Goal: Task Accomplishment & Management: Manage account settings

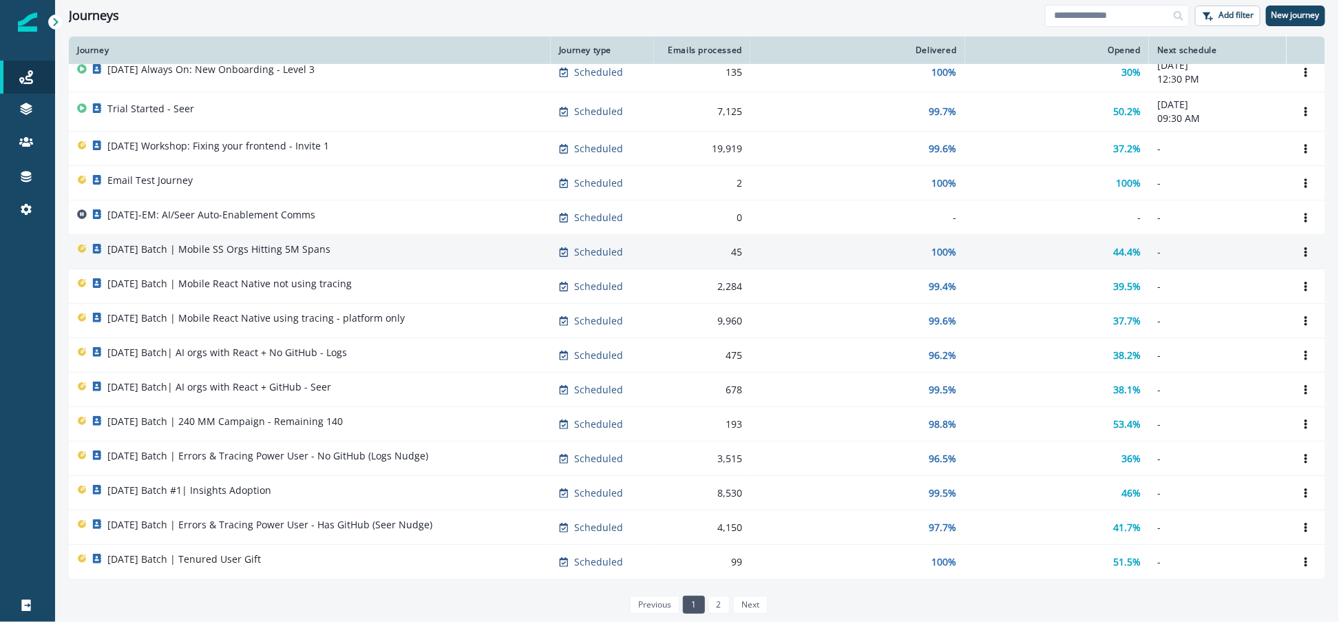
scroll to position [252, 0]
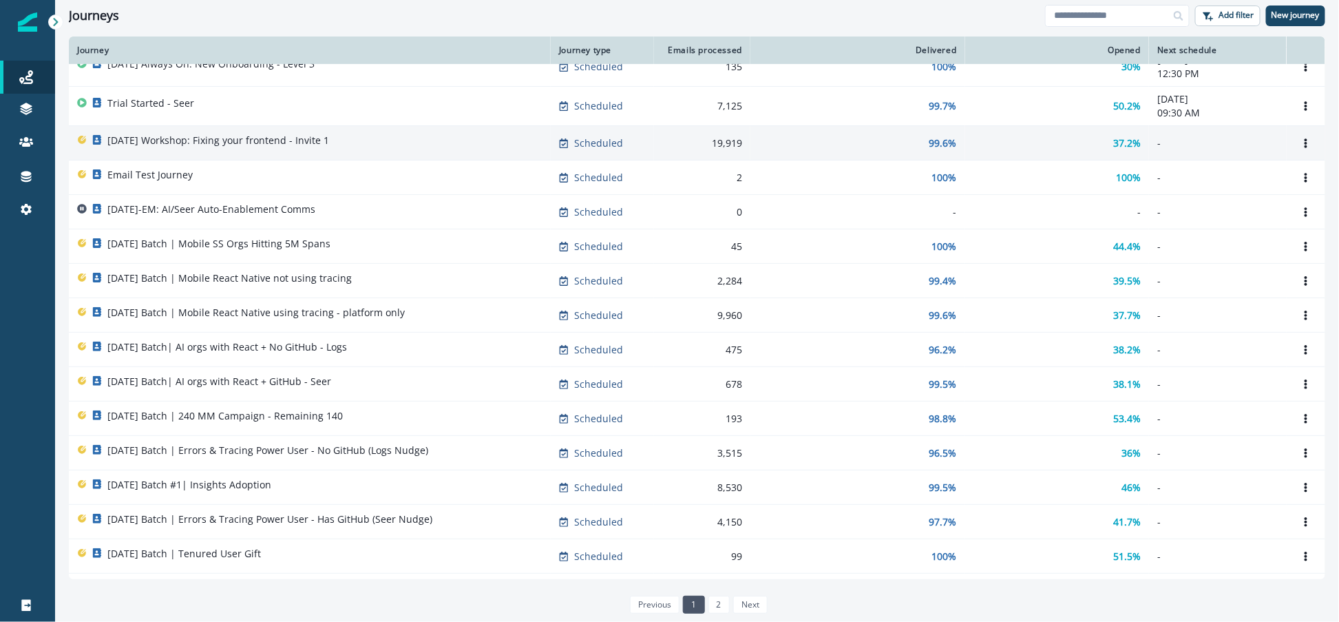
click at [262, 142] on p "2025-10-23 Workshop: Fixing your frontend - Invite 1" at bounding box center [218, 141] width 222 height 14
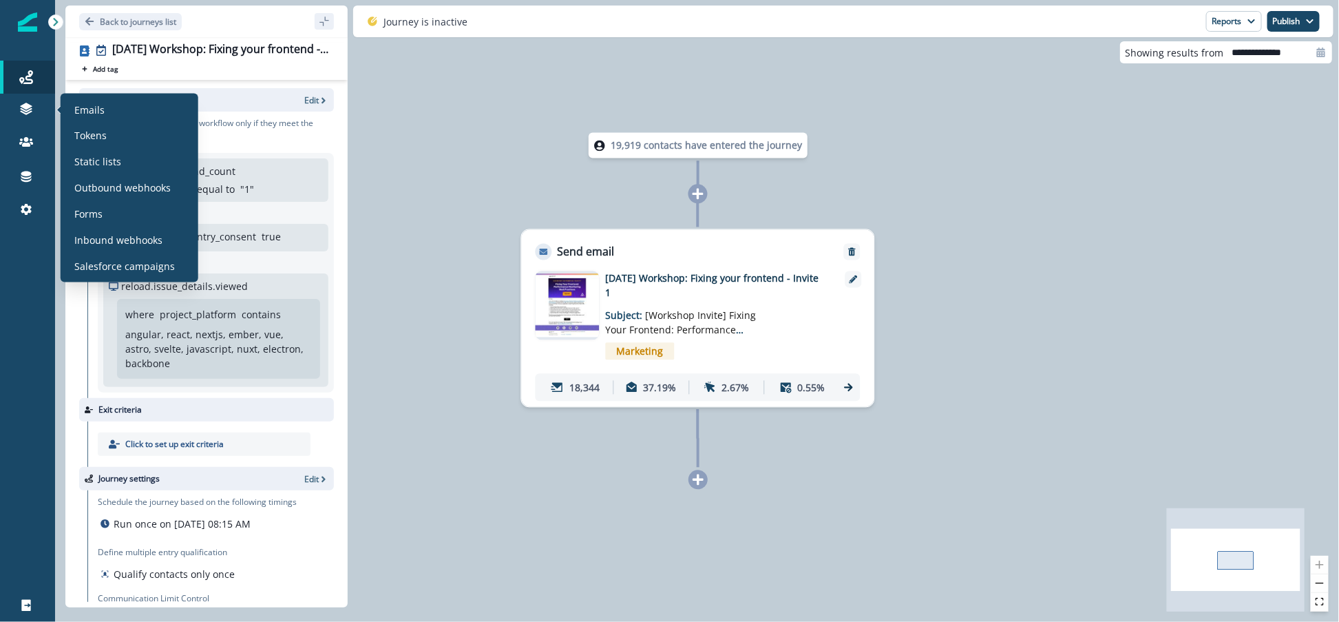
click at [341, 202] on div "Audience Edit Consider a contact for the workflow only if they meet the followi…" at bounding box center [206, 341] width 282 height 522
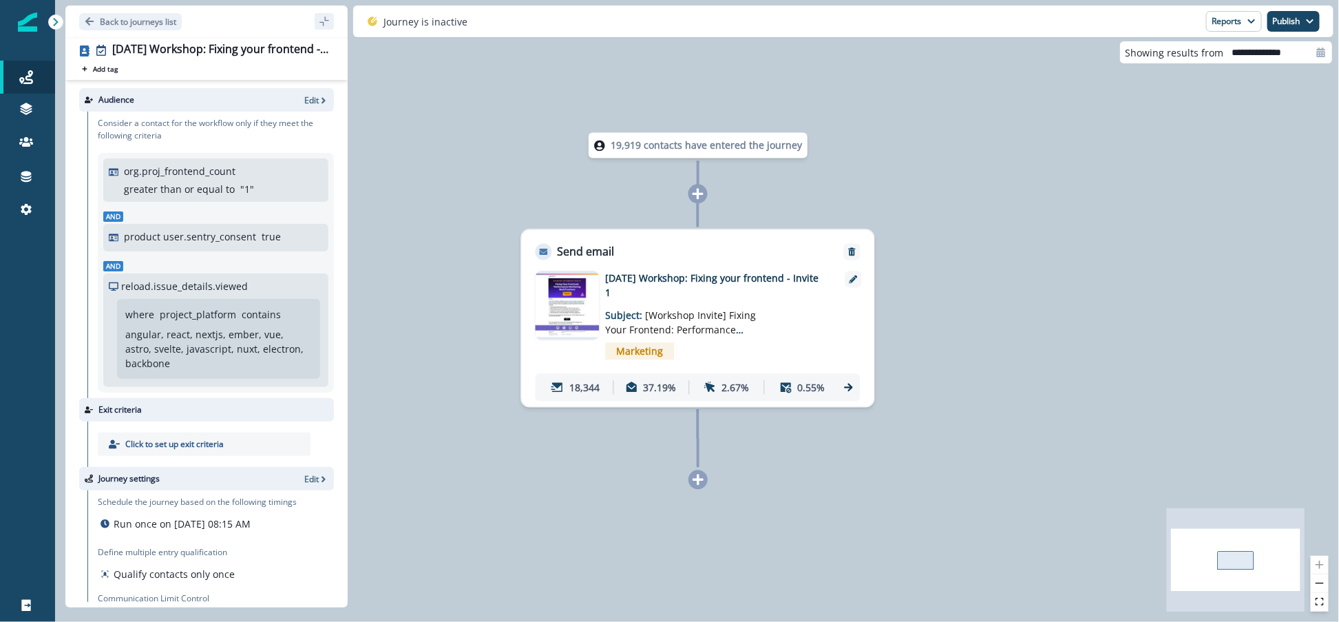
scroll to position [49, 0]
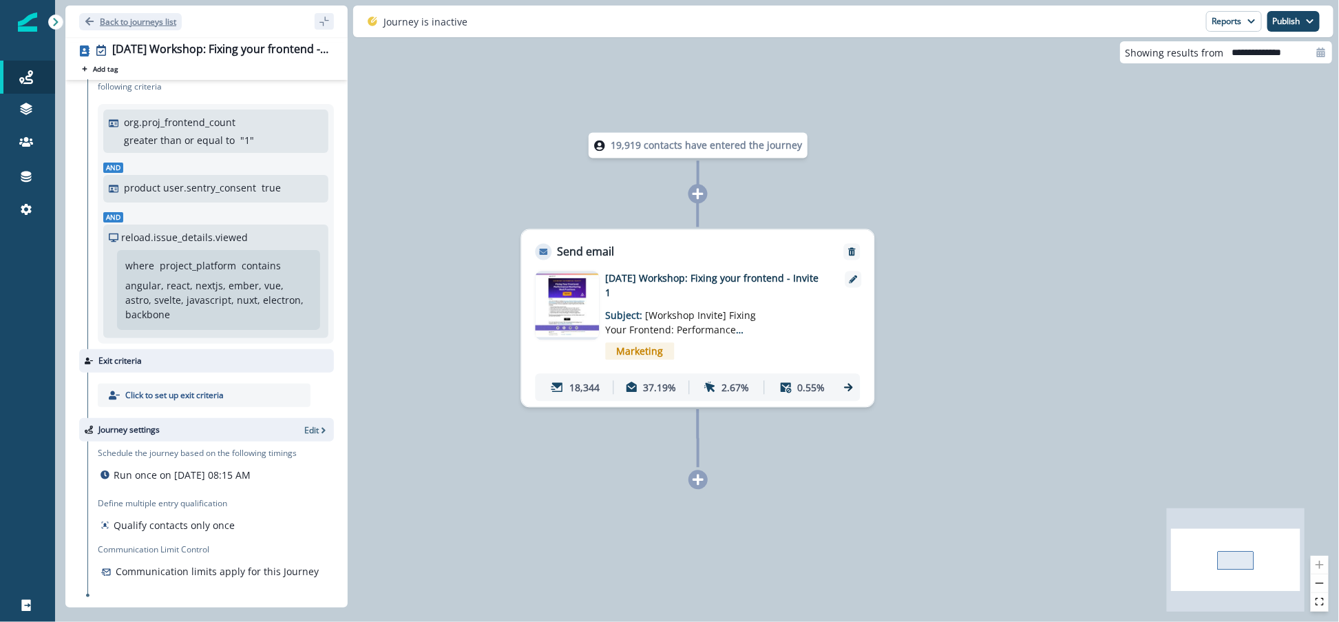
click at [118, 24] on p "Back to journeys list" at bounding box center [138, 22] width 76 height 12
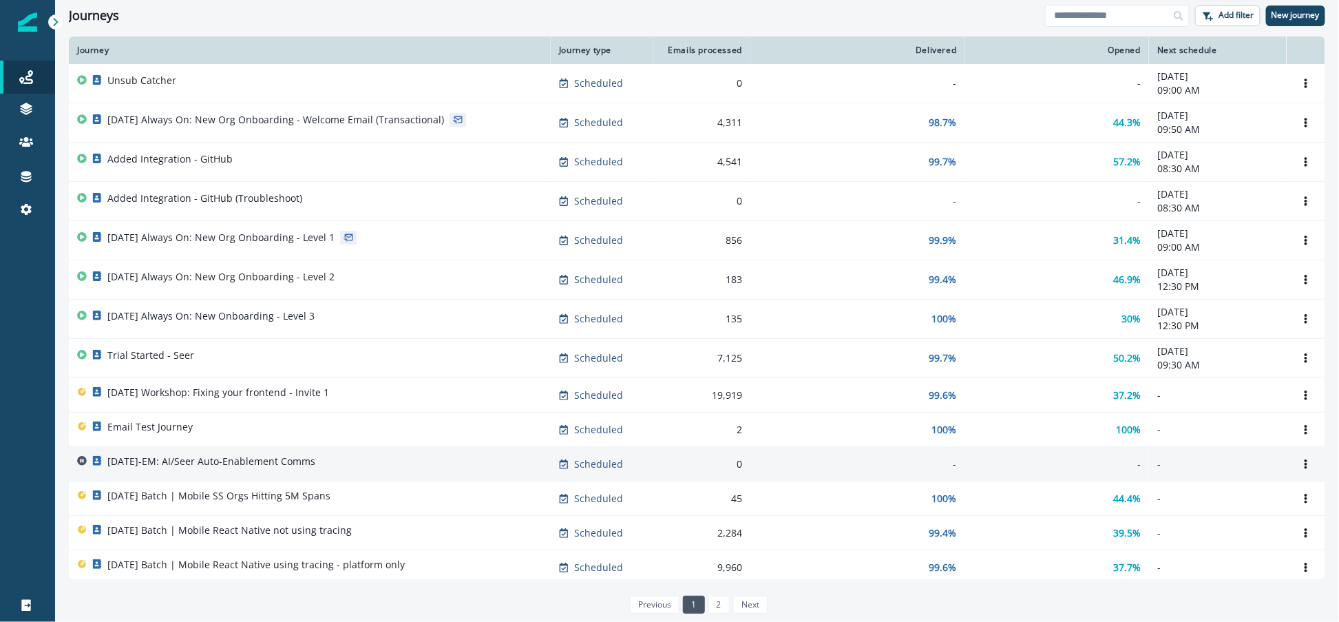
click at [291, 455] on p "2025-10-14-EM: AI/Seer Auto-Enablement Comms" at bounding box center [211, 462] width 208 height 14
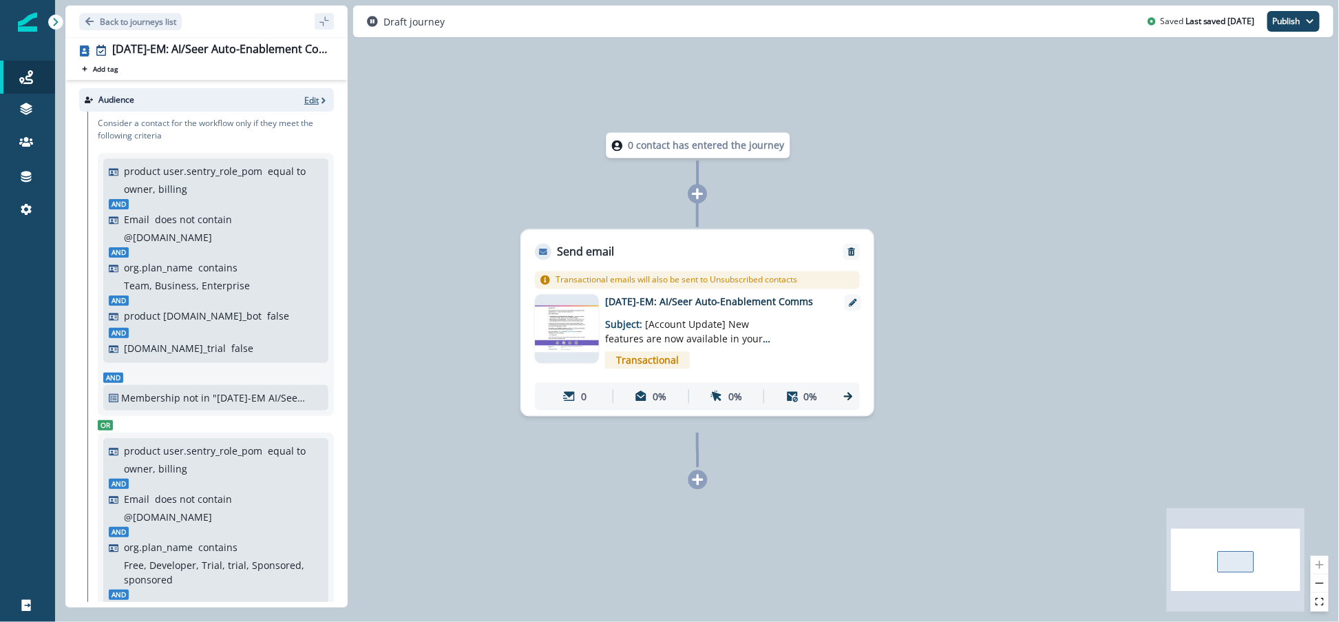
click at [315, 100] on p "Edit" at bounding box center [311, 100] width 14 height 12
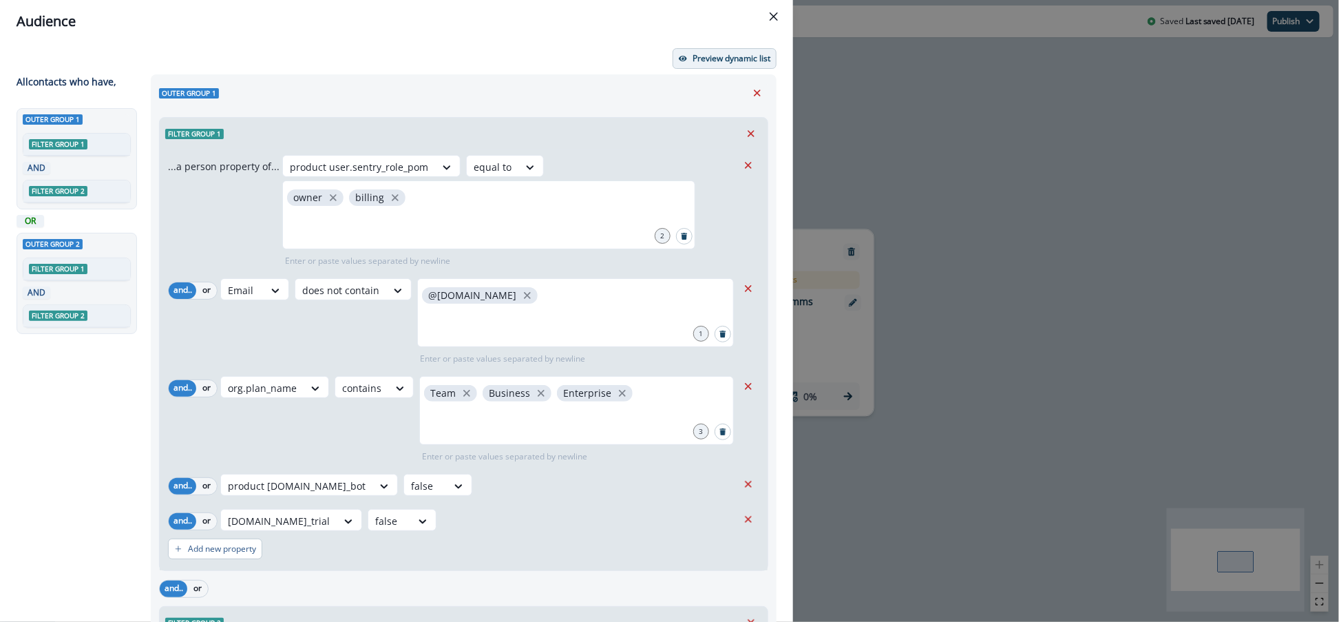
click at [718, 54] on p "Preview dynamic list" at bounding box center [732, 59] width 78 height 10
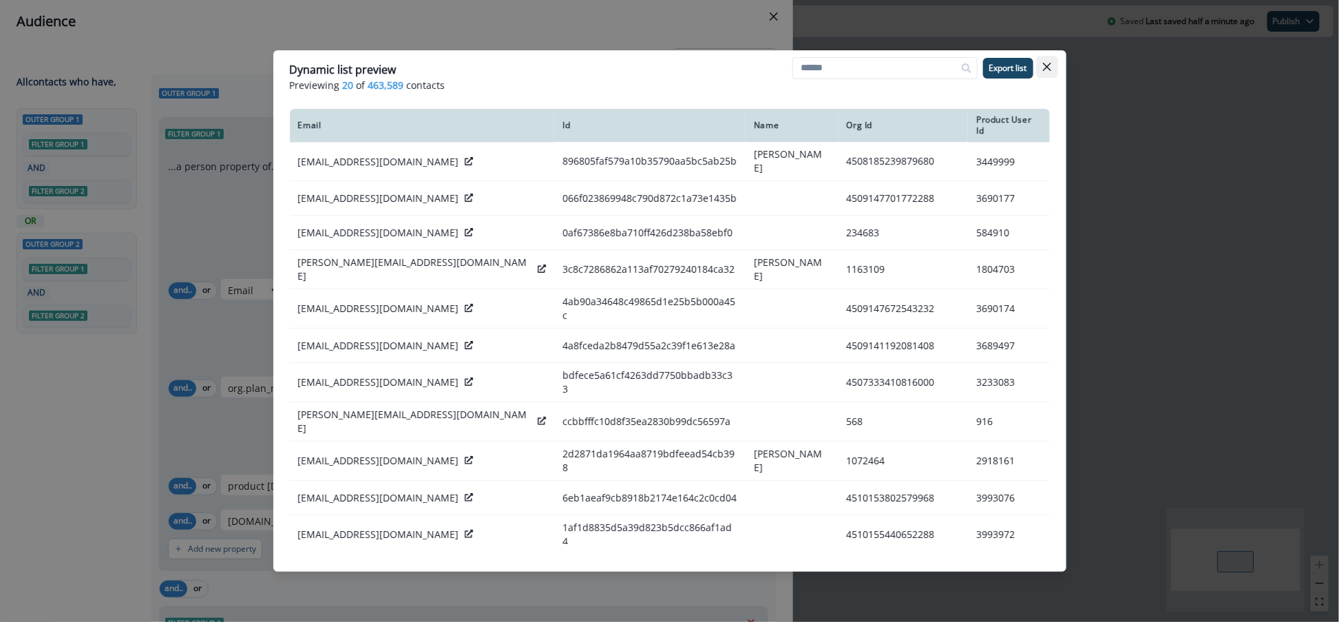
click at [1044, 70] on icon "Close" at bounding box center [1047, 67] width 8 height 8
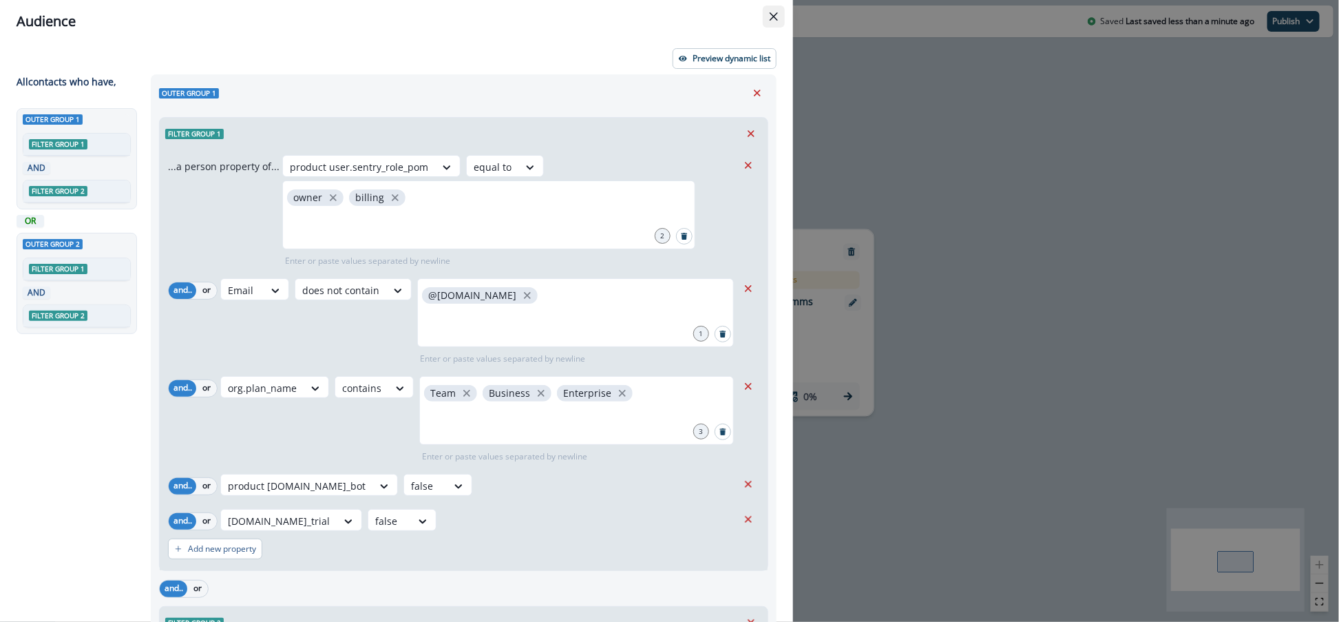
click at [767, 17] on button "Close" at bounding box center [774, 17] width 22 height 22
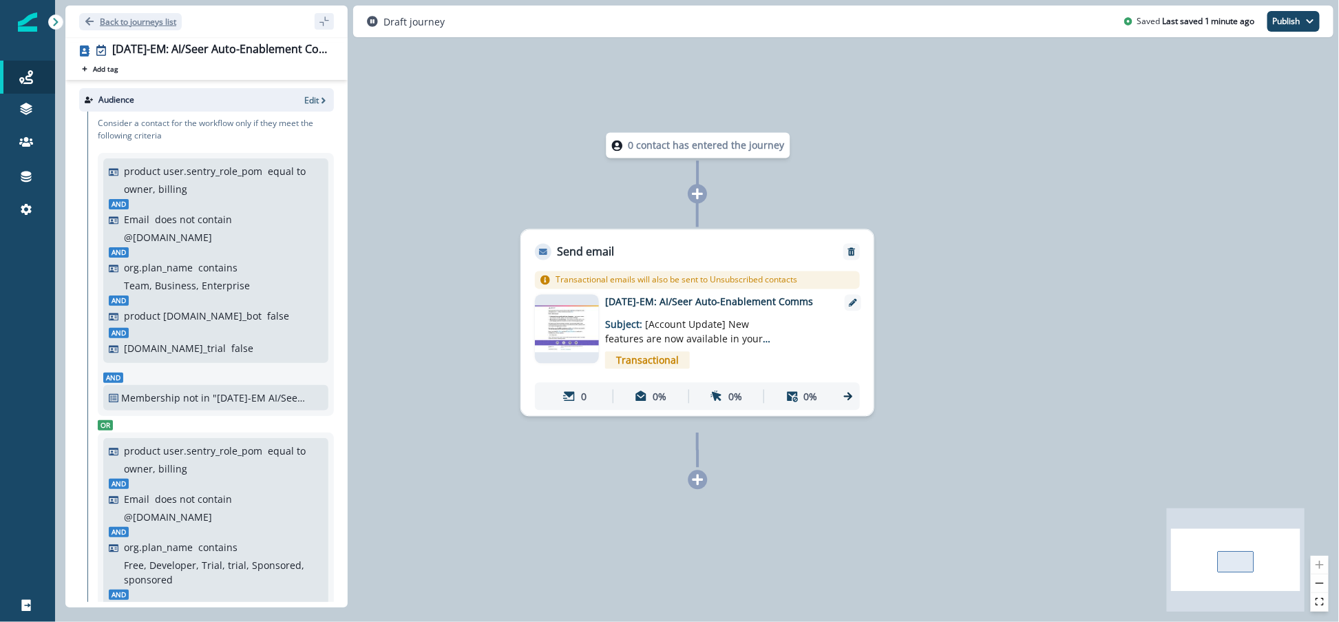
click at [115, 20] on p "Back to journeys list" at bounding box center [138, 22] width 76 height 12
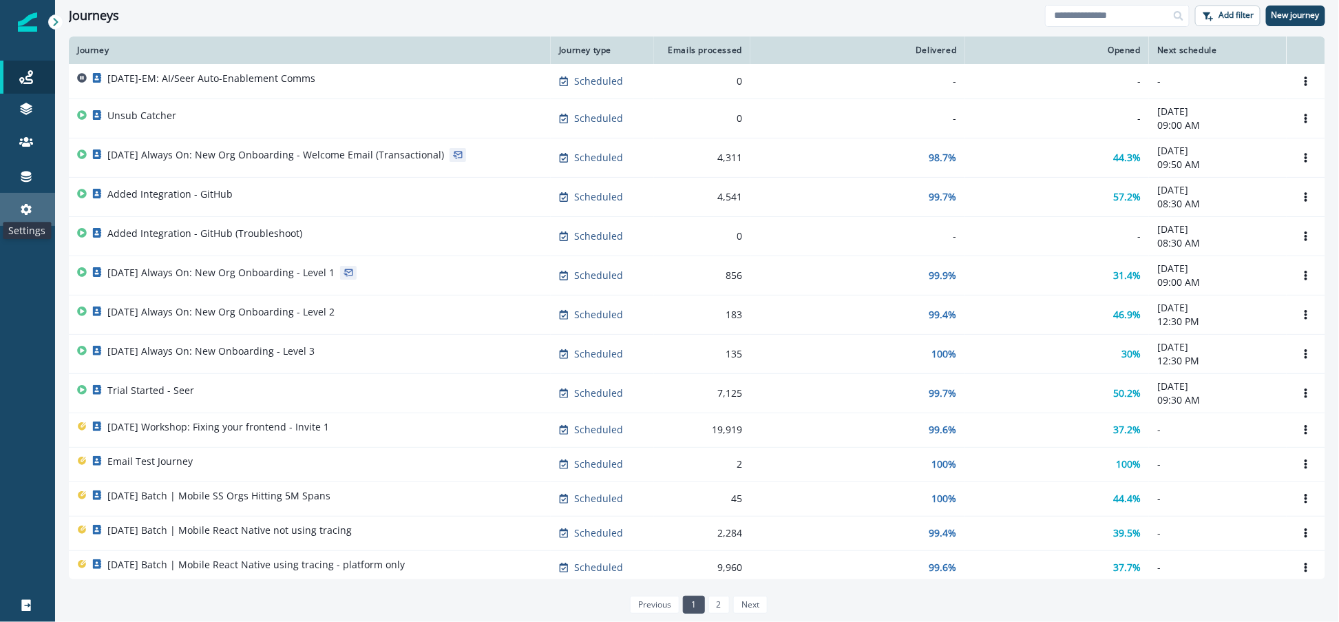
click at [25, 213] on icon at bounding box center [26, 209] width 11 height 11
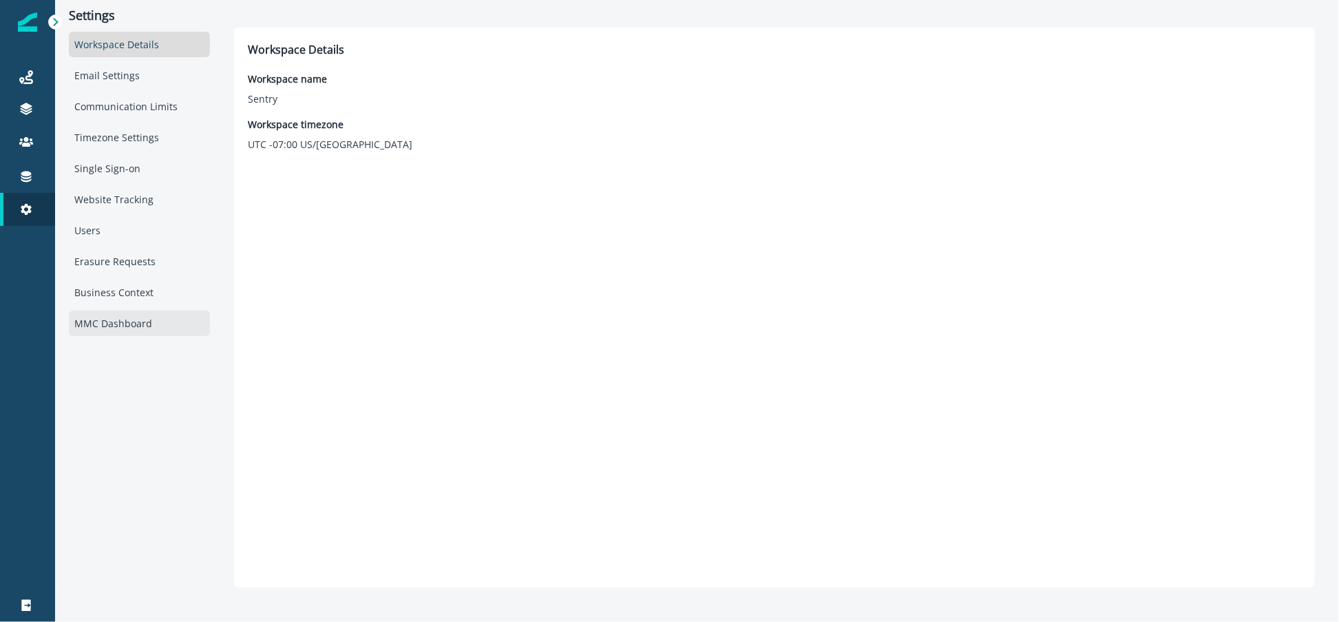
click at [124, 322] on div "MMC Dashboard" at bounding box center [139, 323] width 141 height 25
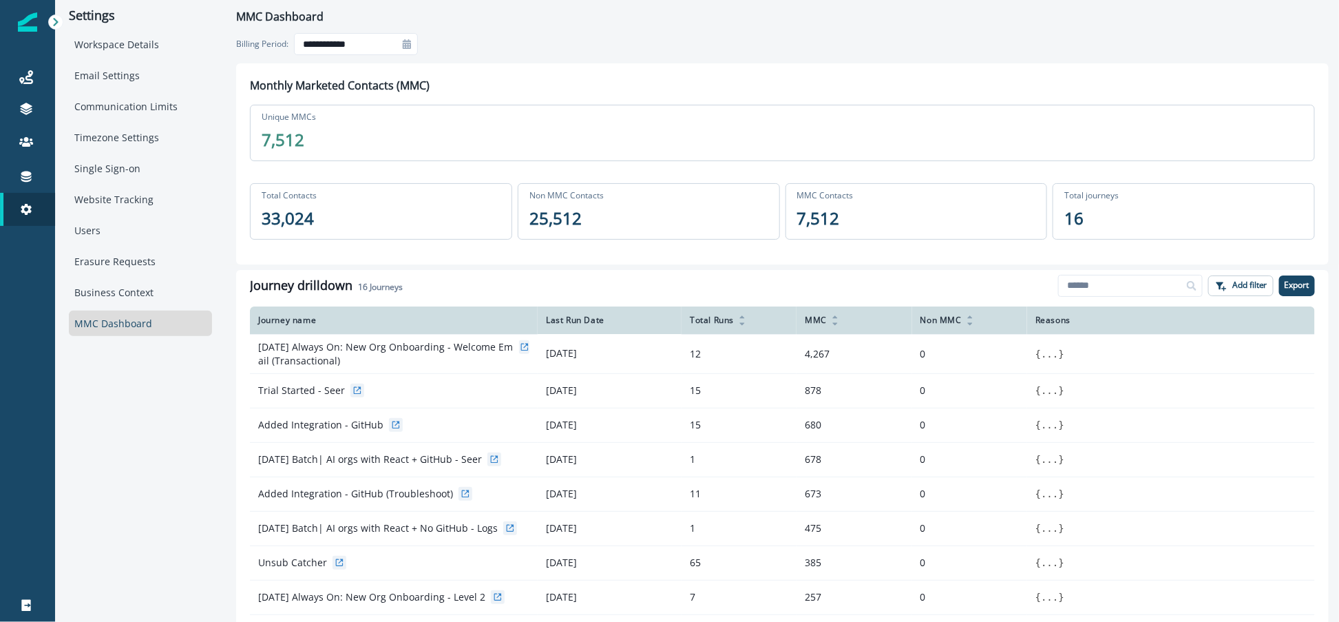
click at [407, 43] on icon at bounding box center [407, 44] width 8 height 10
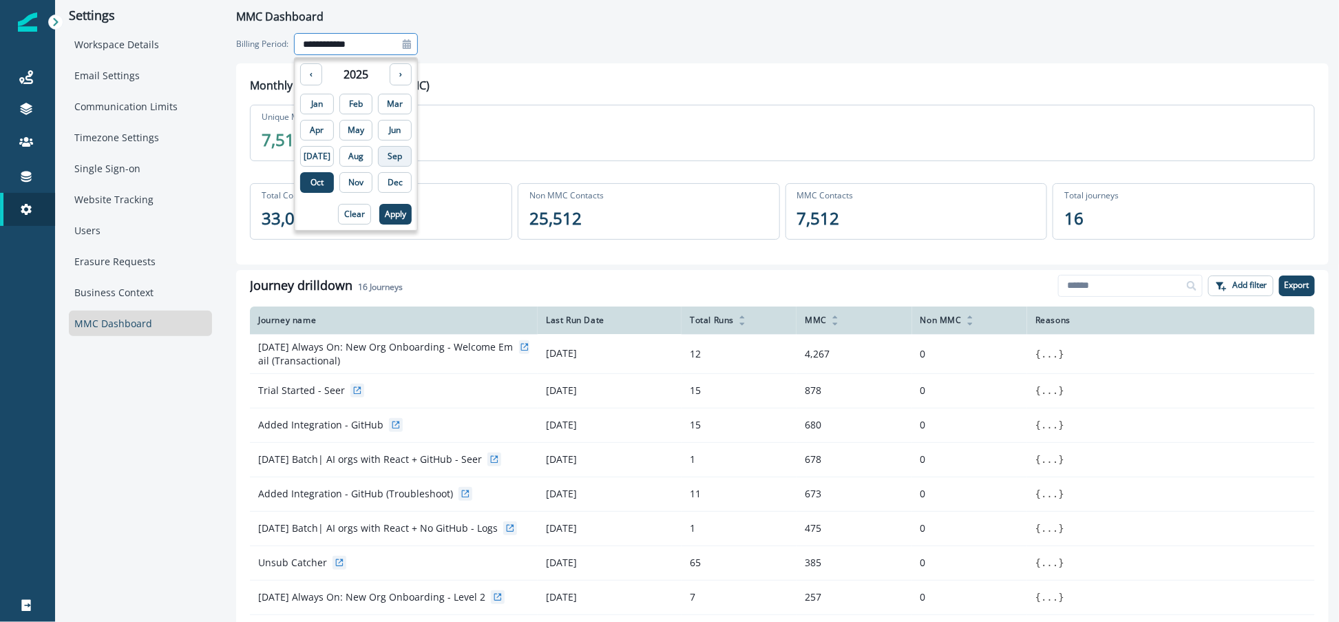
click at [388, 159] on p "Sep" at bounding box center [395, 157] width 14 height 10
drag, startPoint x: 384, startPoint y: 212, endPoint x: 397, endPoint y: 207, distance: 14.8
click at [385, 212] on p "Apply" at bounding box center [395, 214] width 21 height 10
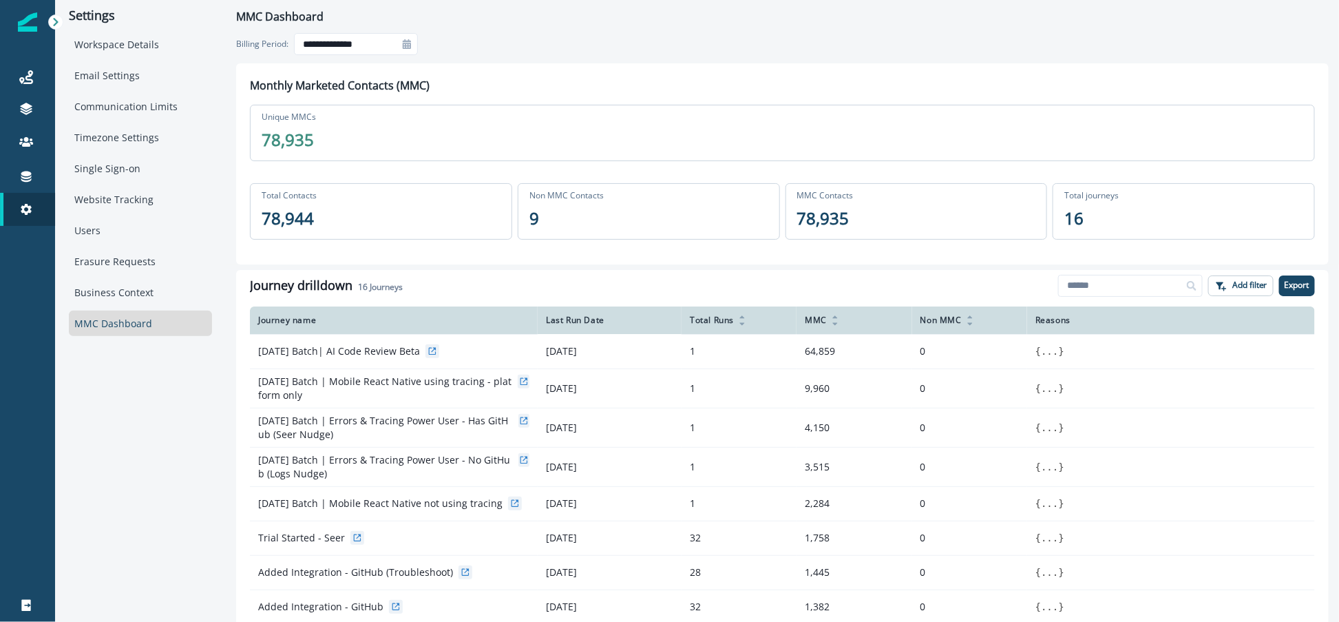
click at [406, 55] on div "**********" at bounding box center [782, 44] width 1093 height 39
click at [406, 54] on div at bounding box center [407, 44] width 22 height 22
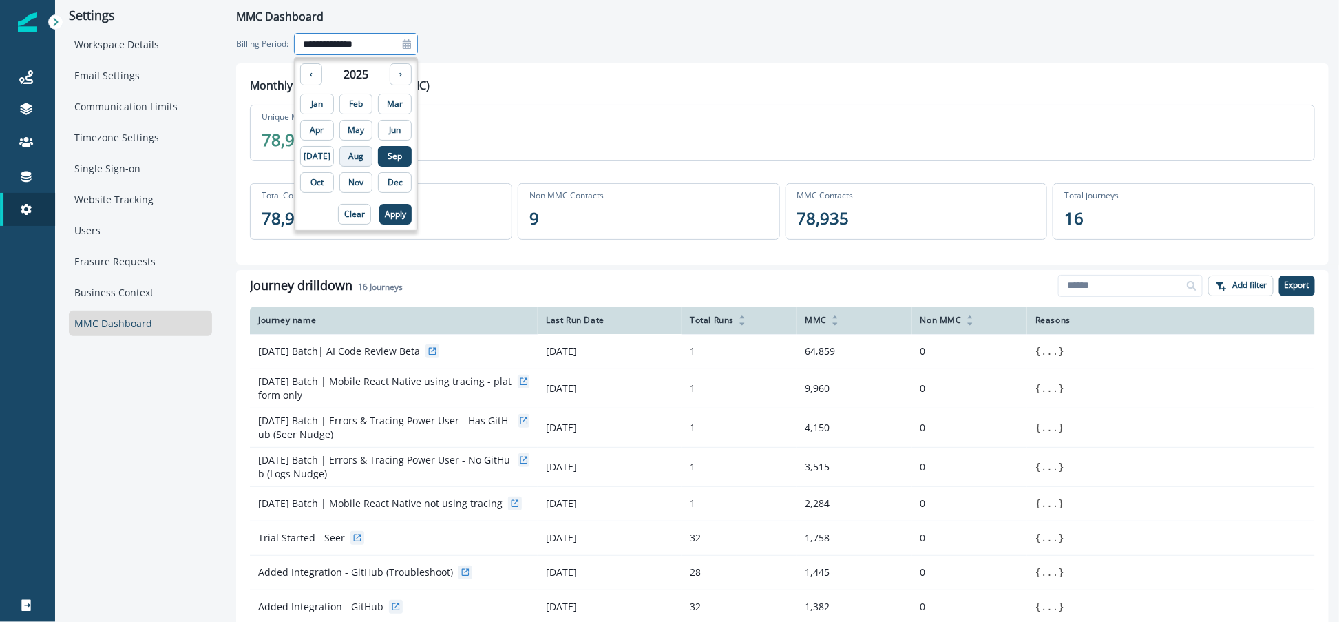
click at [353, 154] on p "Aug" at bounding box center [355, 157] width 15 height 10
click at [386, 210] on p "Apply" at bounding box center [395, 214] width 21 height 10
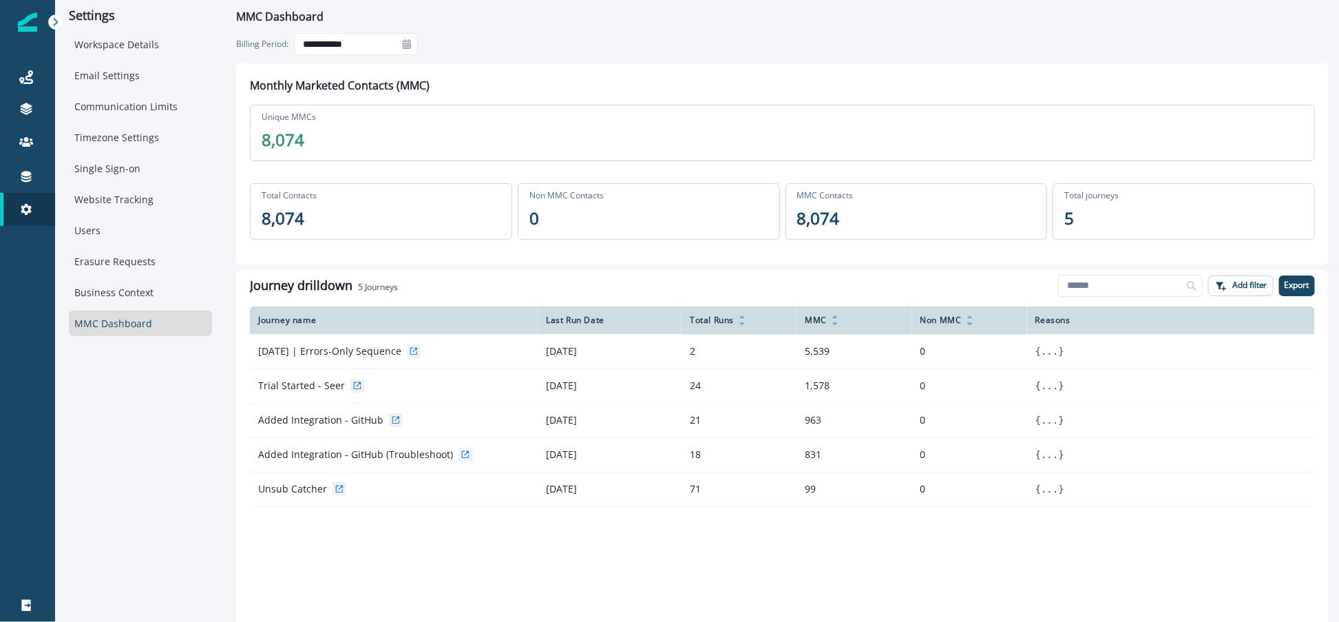
click at [408, 42] on icon at bounding box center [407, 44] width 10 height 10
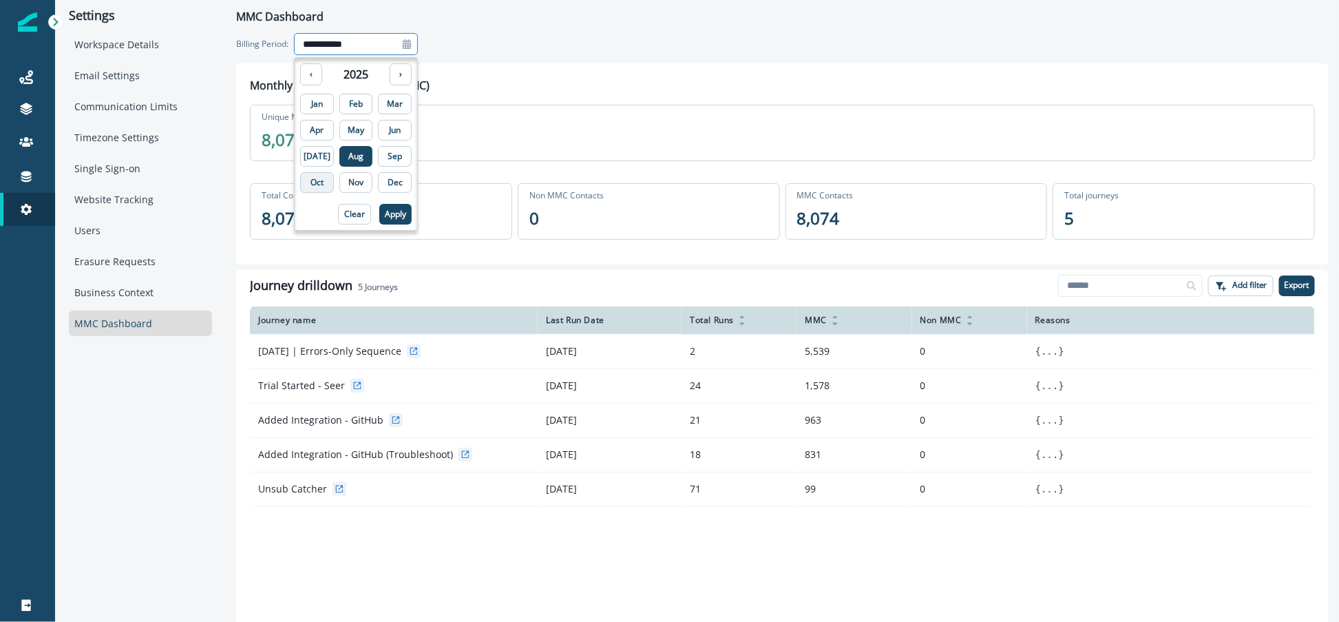
click at [323, 180] on button "Oct" at bounding box center [317, 182] width 34 height 21
type input "**********"
click at [385, 209] on p "Apply" at bounding box center [395, 214] width 21 height 10
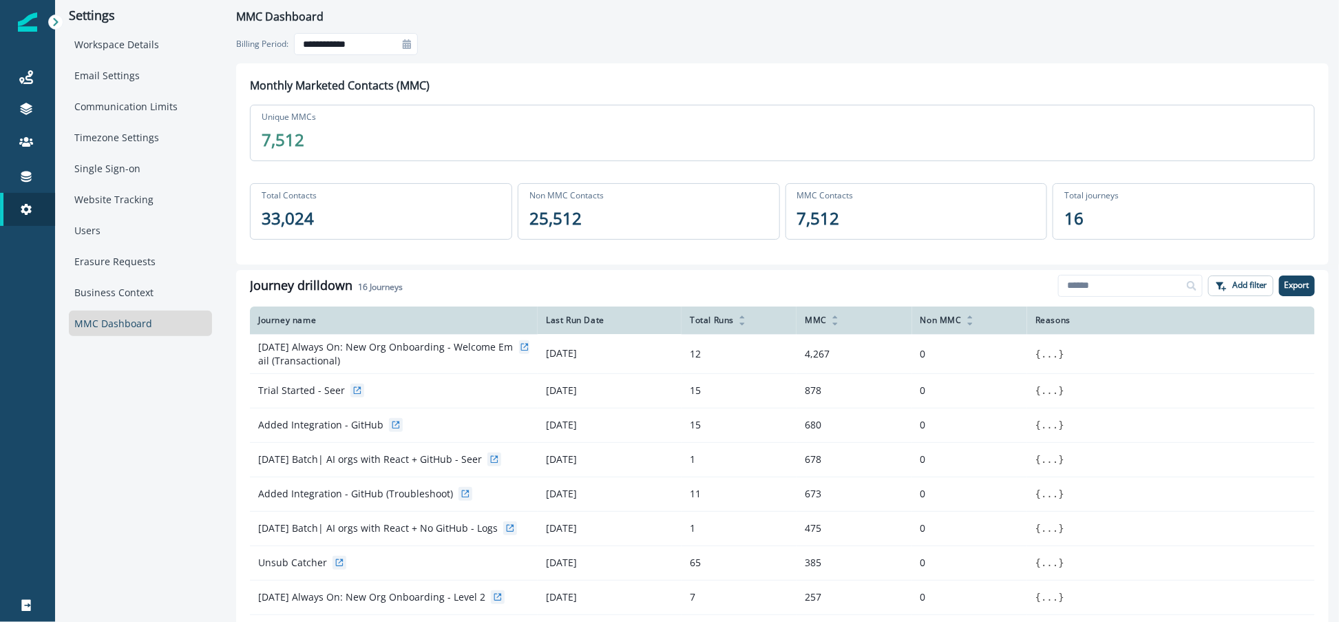
scroll to position [1, 0]
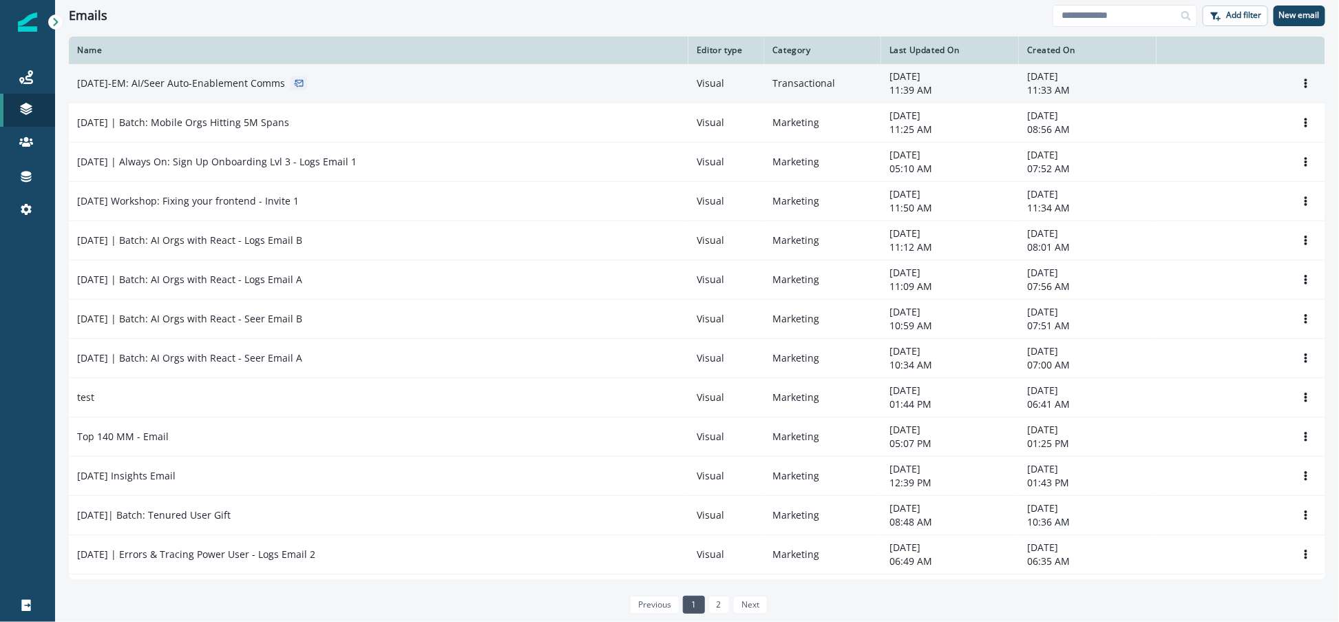
click at [263, 87] on p "2025-10-14-EM: AI/Seer Auto-Enablement Comms" at bounding box center [181, 83] width 208 height 14
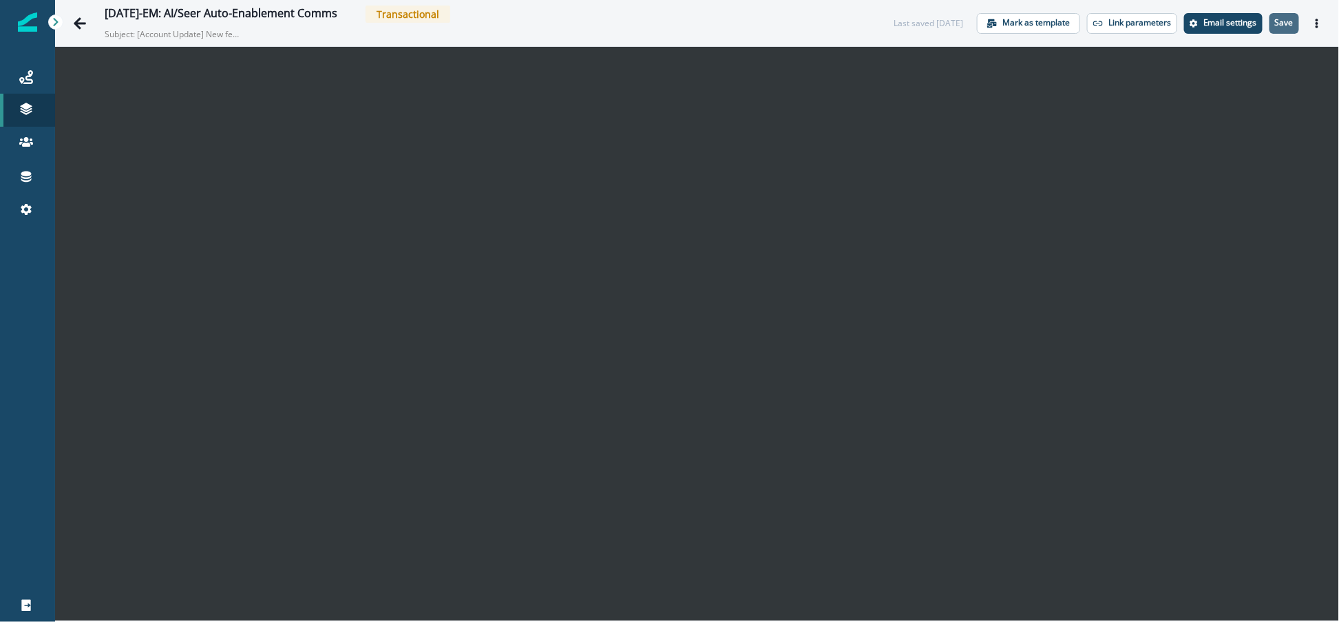
click at [1281, 28] on p "Save" at bounding box center [1284, 23] width 19 height 10
click at [77, 27] on icon "Go back" at bounding box center [80, 24] width 14 height 14
